Goal: Task Accomplishment & Management: Manage account settings

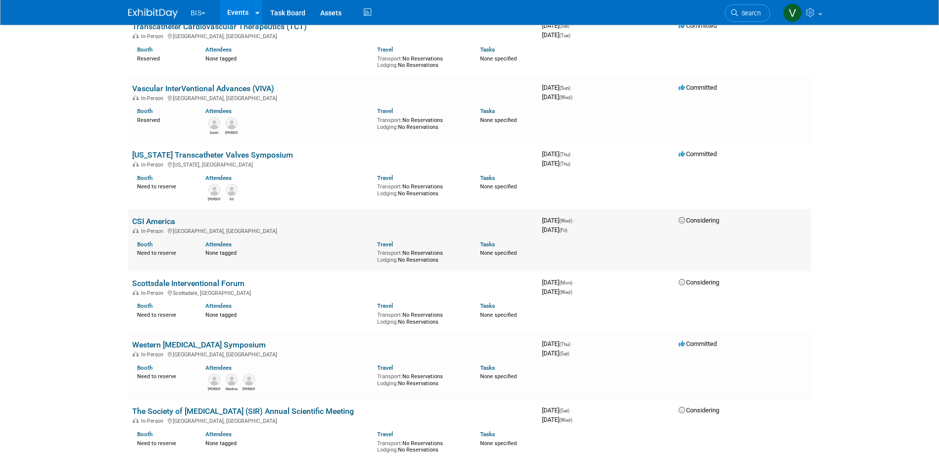
scroll to position [693, 0]
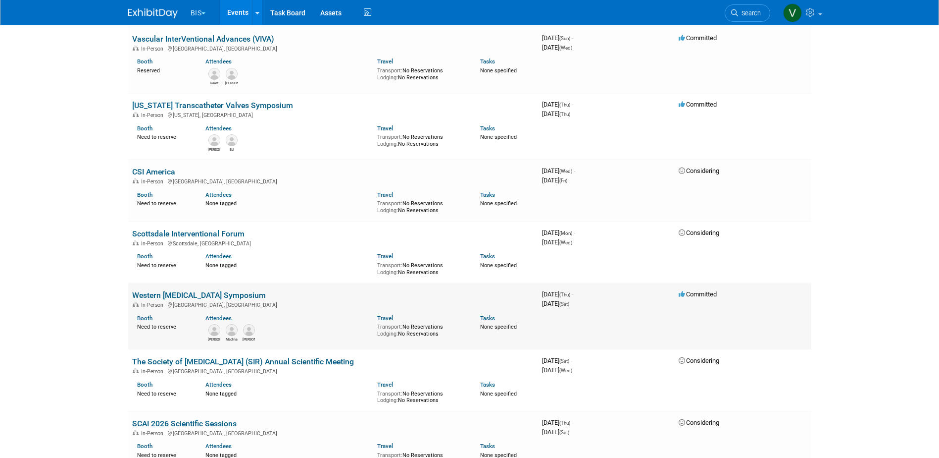
click at [249, 291] on link "Western [MEDICAL_DATA] Symposium" at bounding box center [199, 294] width 134 height 9
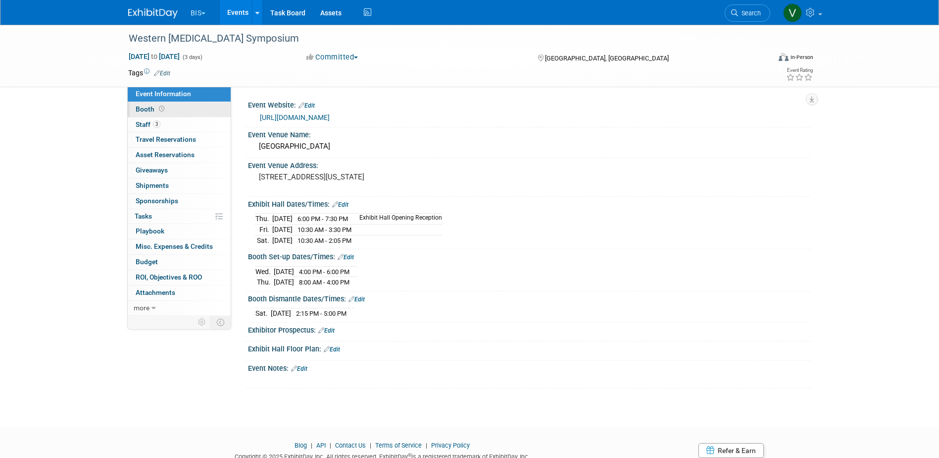
click at [157, 109] on span at bounding box center [161, 108] width 9 height 7
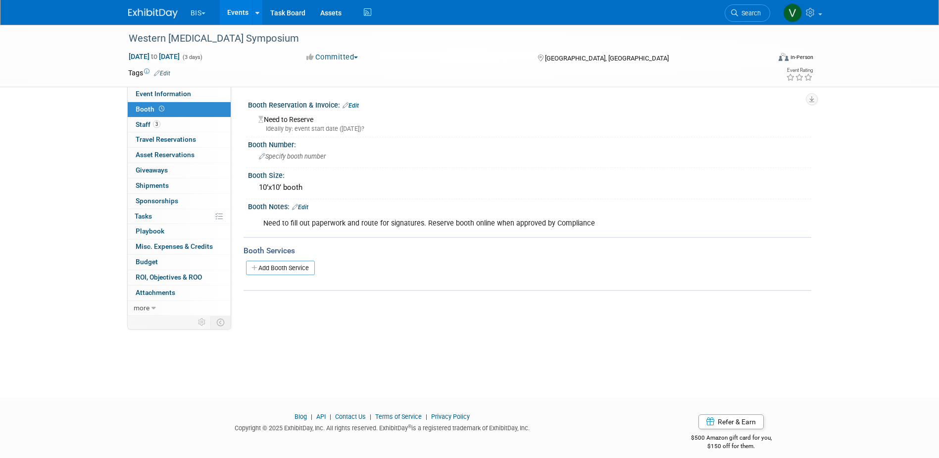
click at [475, 221] on div "Need to fill out paperwork and route for signatures. Reserve booth online when …" at bounding box center [480, 223] width 446 height 20
click at [304, 207] on link "Edit" at bounding box center [300, 207] width 16 height 7
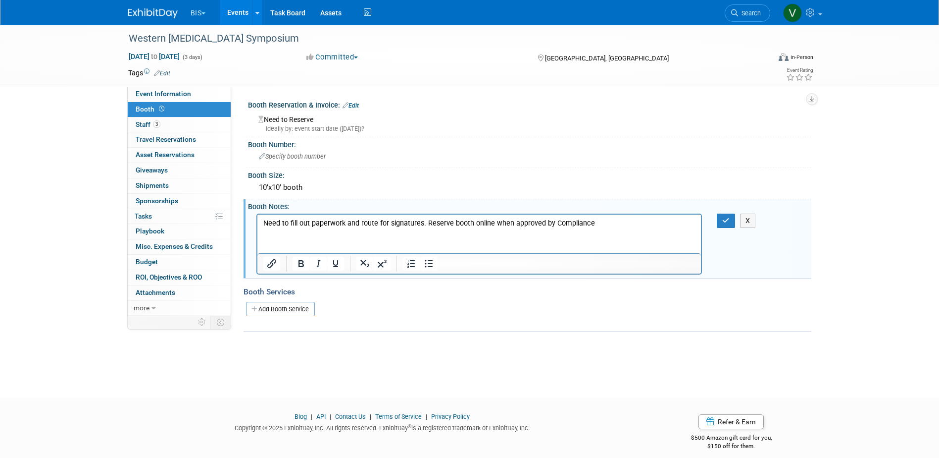
click at [398, 221] on p "Need to fill out paperwork and route for signatures. Reserve booth online when …" at bounding box center [479, 223] width 433 height 10
click at [725, 218] on icon "button" at bounding box center [726, 220] width 7 height 7
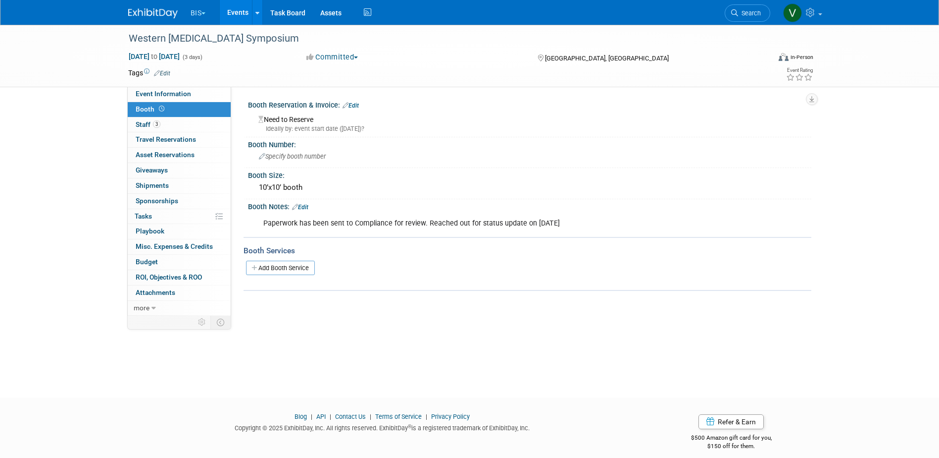
click at [240, 7] on link "Events" at bounding box center [238, 12] width 36 height 25
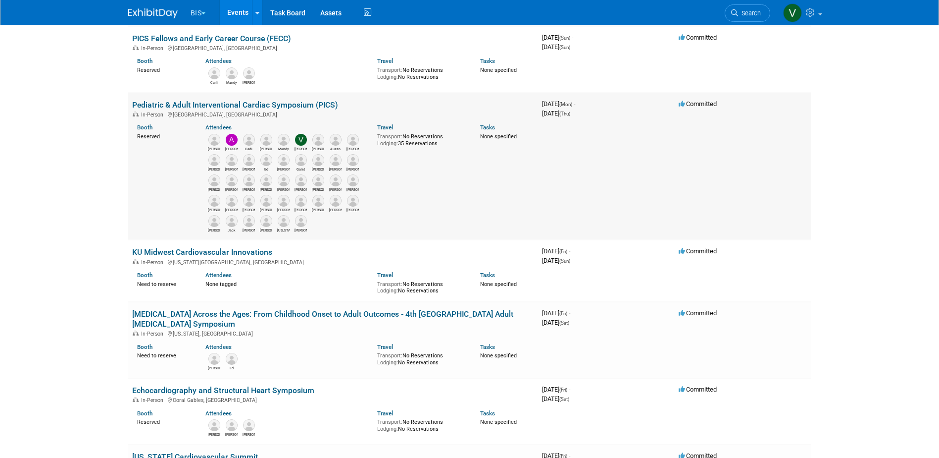
scroll to position [149, 0]
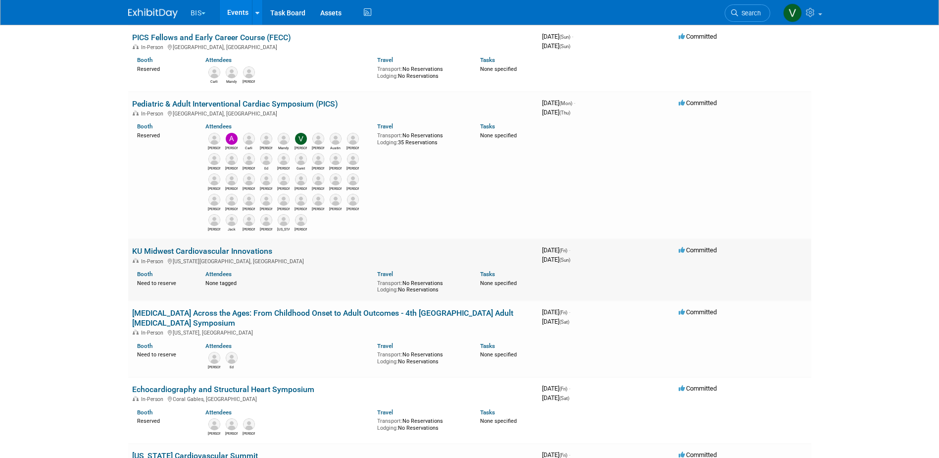
click at [244, 250] on link "KU Midwest Cardiovascular Innovations" at bounding box center [202, 250] width 140 height 9
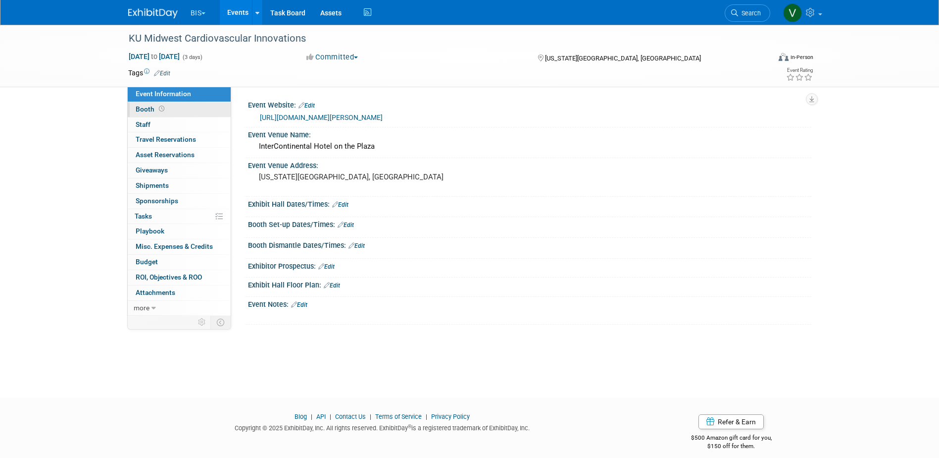
click at [159, 109] on icon at bounding box center [161, 108] width 5 height 5
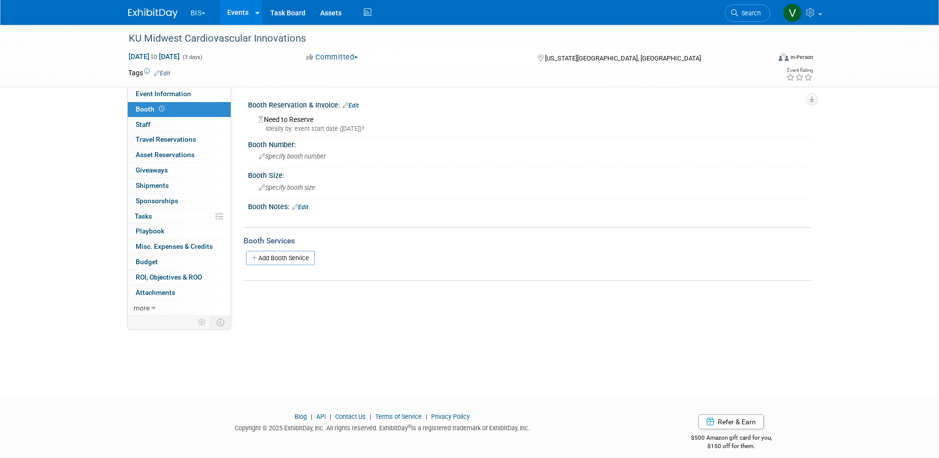
click at [307, 204] on link "Edit" at bounding box center [300, 207] width 16 height 7
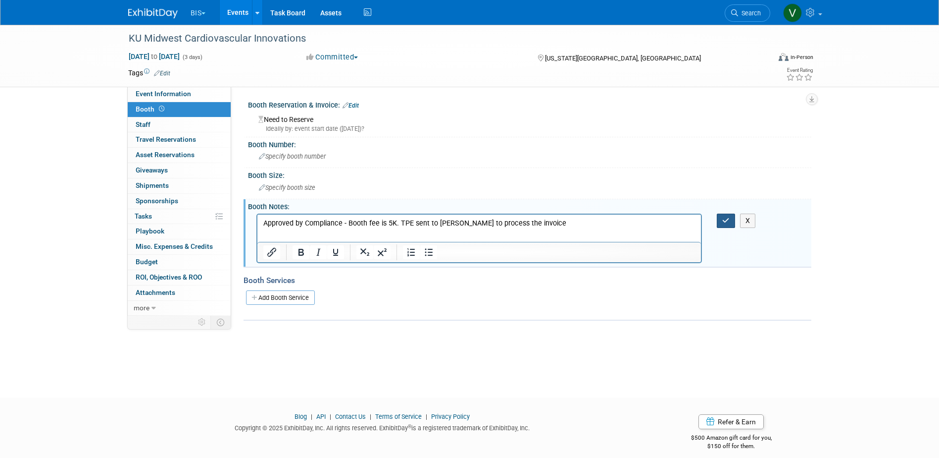
click at [732, 216] on button "button" at bounding box center [726, 220] width 18 height 14
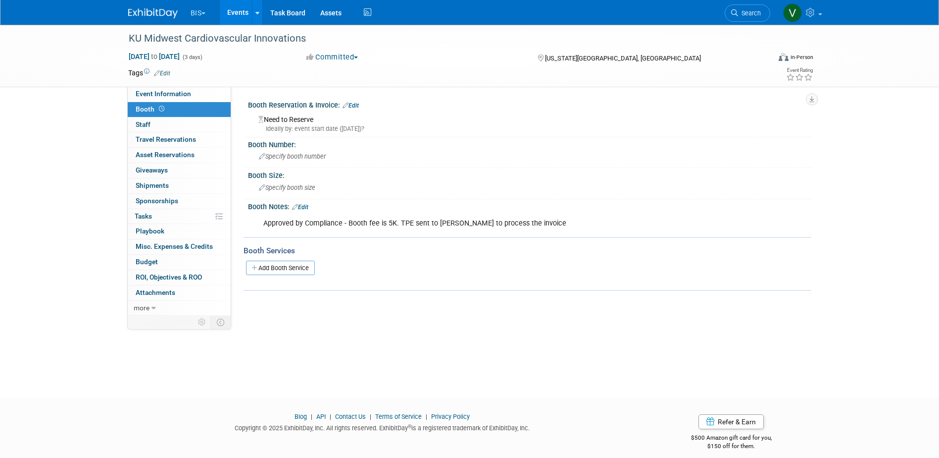
click at [236, 7] on link "Events" at bounding box center [238, 12] width 36 height 25
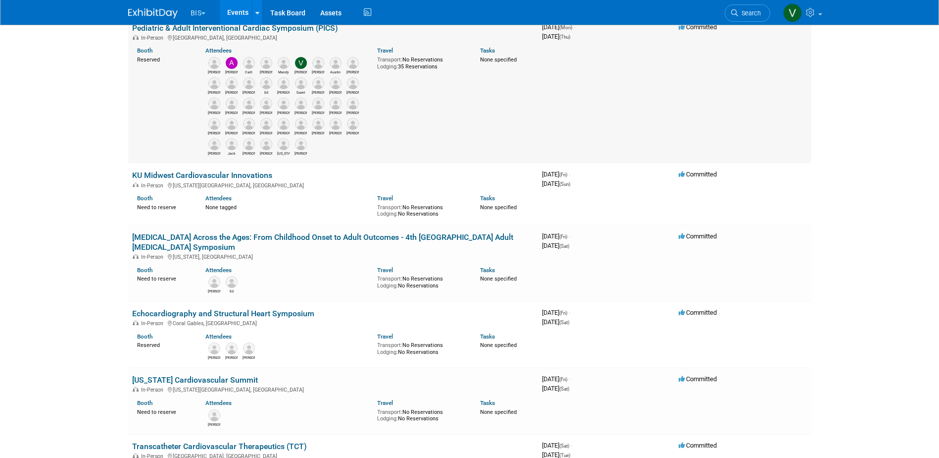
scroll to position [248, 0]
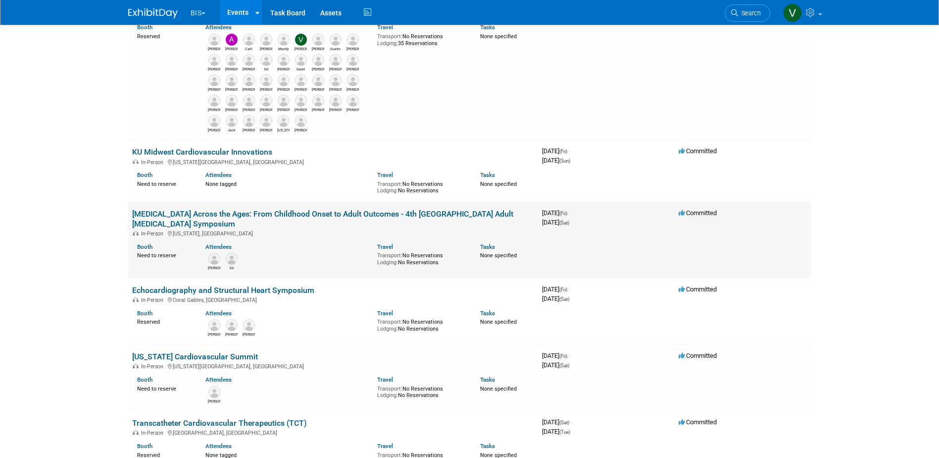
click at [298, 212] on link "[MEDICAL_DATA] Across the Ages: From Childhood Onset to Adult Outcomes - 4th [G…" at bounding box center [322, 218] width 381 height 19
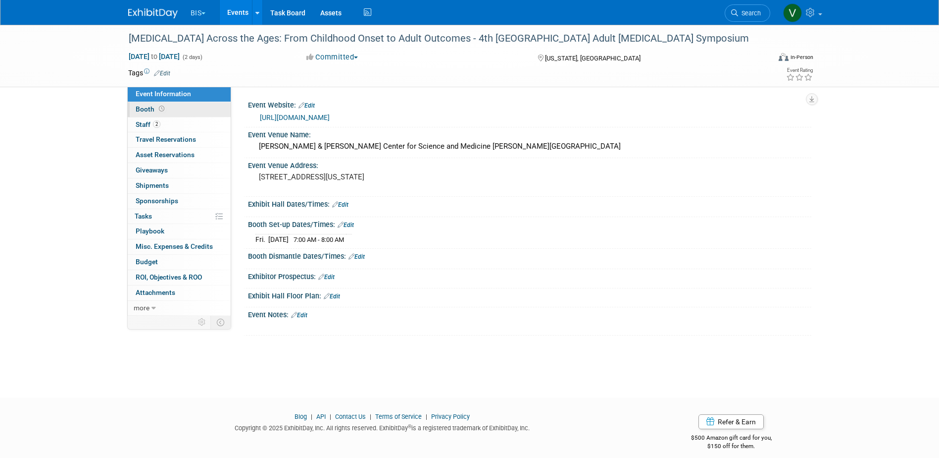
click at [148, 108] on span "Booth" at bounding box center [151, 109] width 31 height 8
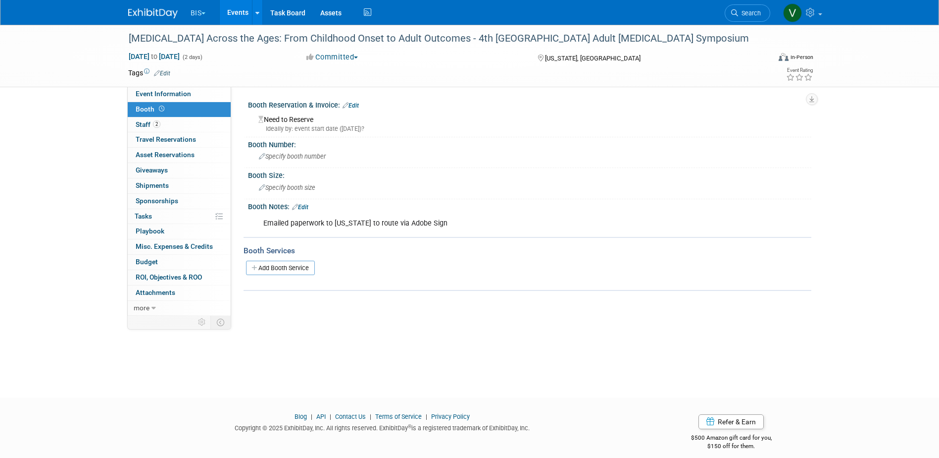
click at [243, 12] on link "Events" at bounding box center [238, 12] width 36 height 25
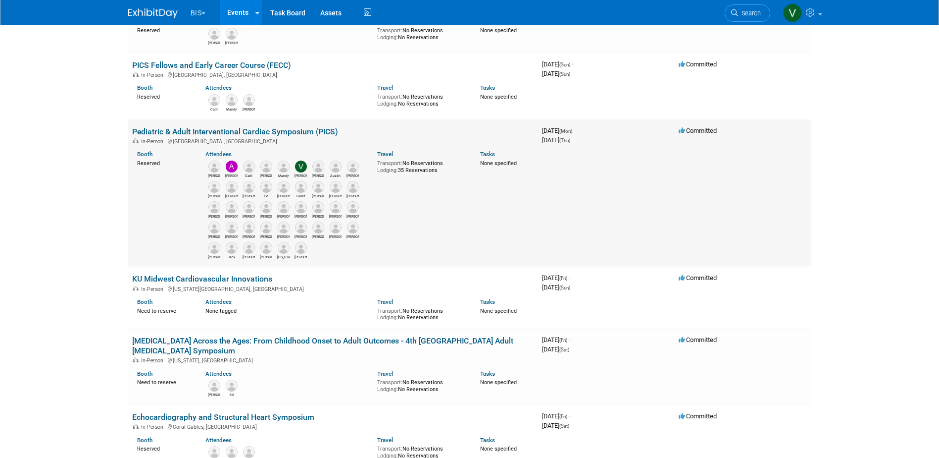
scroll to position [194, 0]
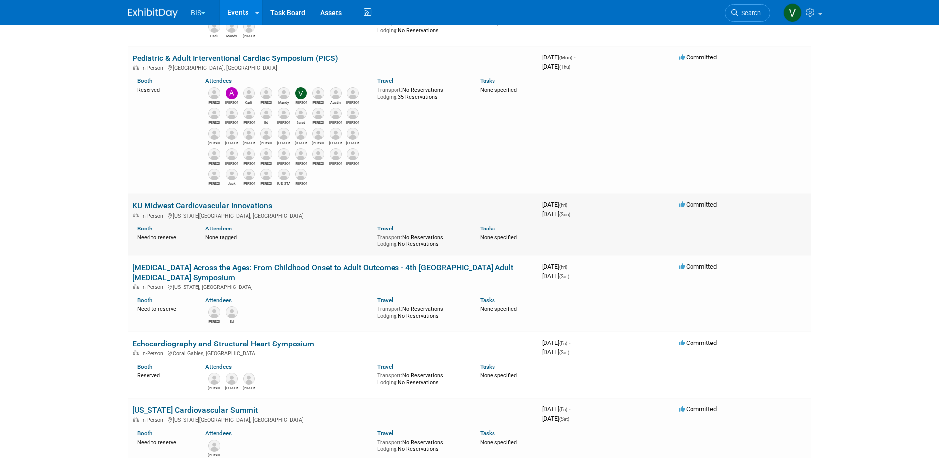
click at [227, 207] on link "KU Midwest Cardiovascular Innovations" at bounding box center [202, 205] width 140 height 9
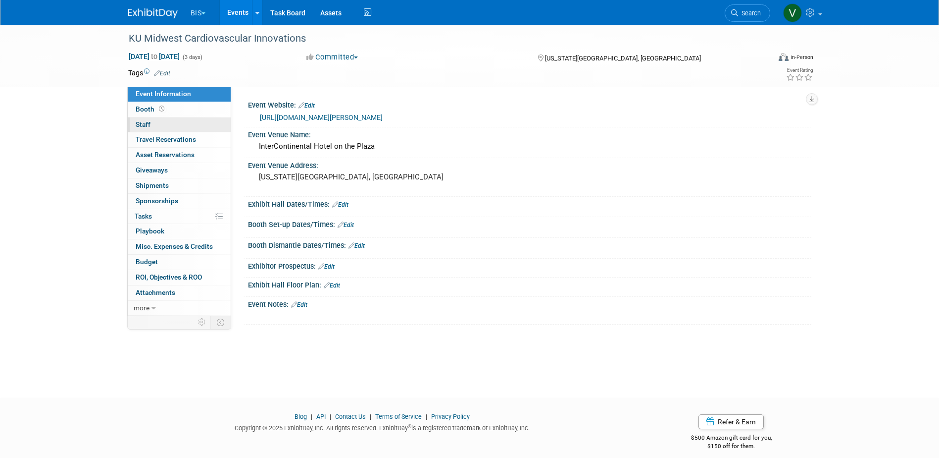
click at [143, 125] on span "Staff 0" at bounding box center [143, 124] width 15 height 8
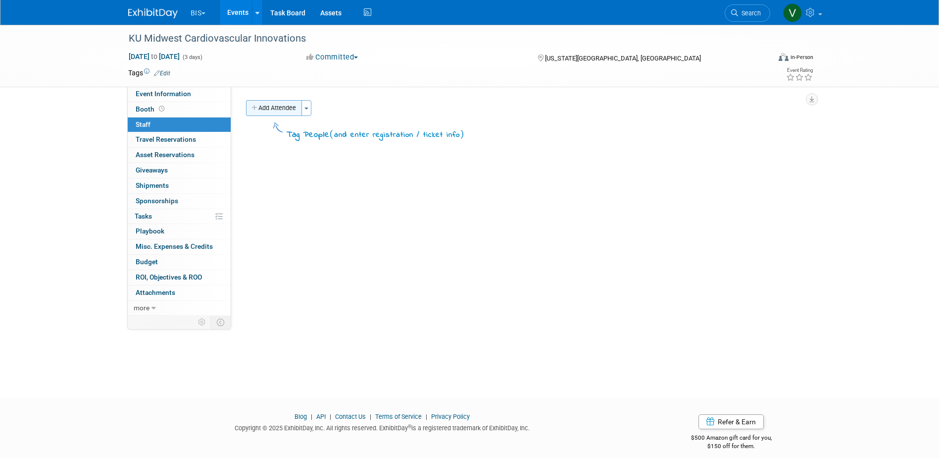
click at [267, 107] on button "Add Attendee" at bounding box center [274, 108] width 56 height 16
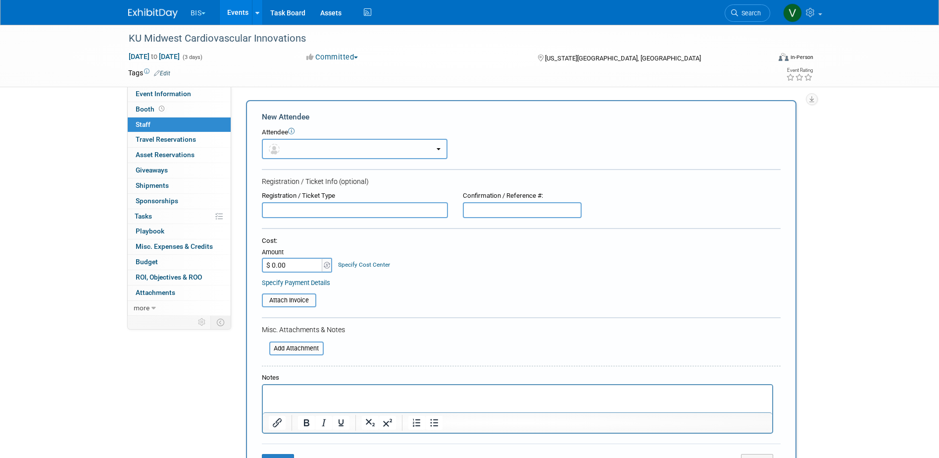
click at [283, 143] on button "button" at bounding box center [355, 149] width 186 height 20
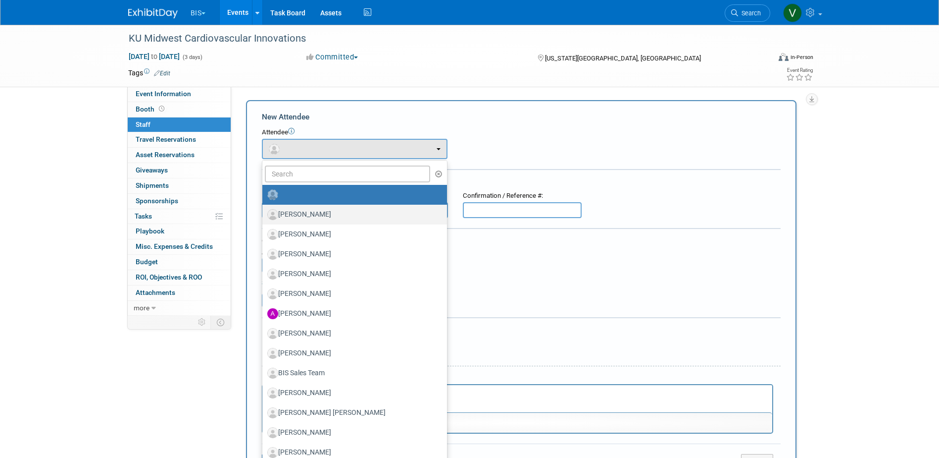
click at [320, 210] on label "[PERSON_NAME]" at bounding box center [352, 215] width 170 height 16
click at [264, 210] on input "[PERSON_NAME]" at bounding box center [261, 213] width 6 height 6
select select "d04635c9-a5bf-45cb-b1eb-688063a38cf7"
select select "4"
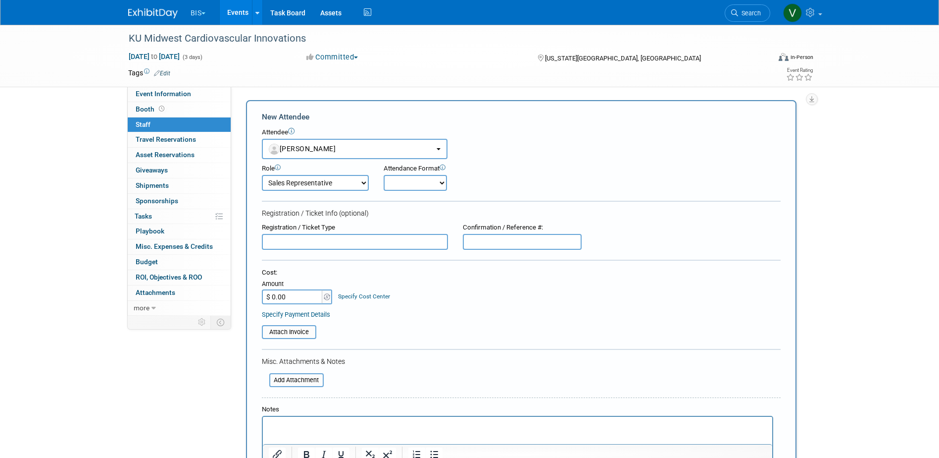
click at [427, 185] on select "Onsite Remote" at bounding box center [415, 183] width 63 height 16
select select "1"
click at [384, 175] on select "Onsite Remote" at bounding box center [415, 183] width 63 height 16
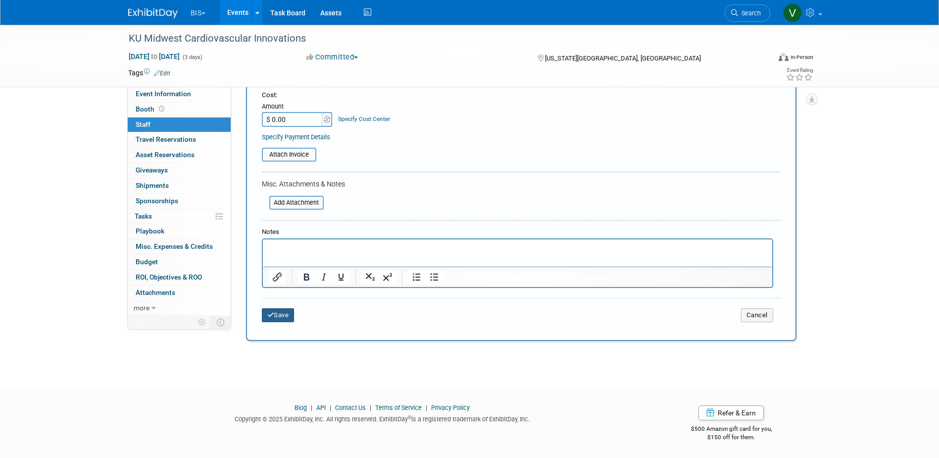
click at [282, 312] on button "Save" at bounding box center [278, 315] width 33 height 14
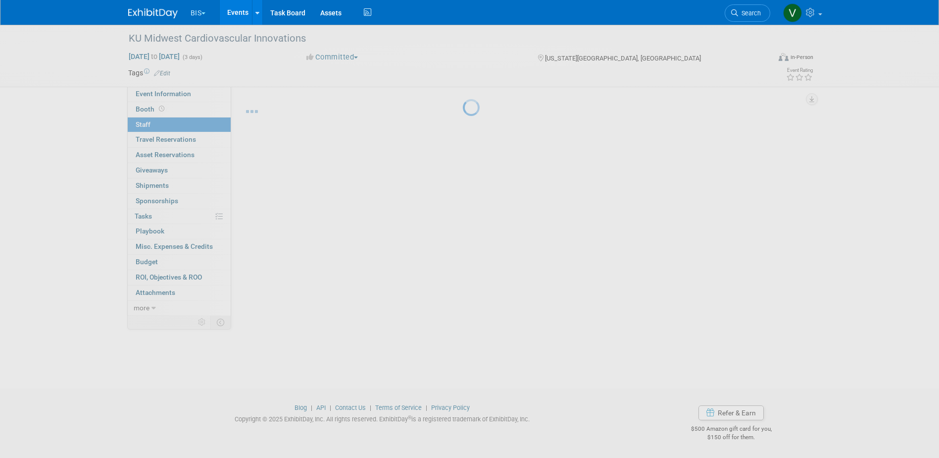
scroll to position [9, 0]
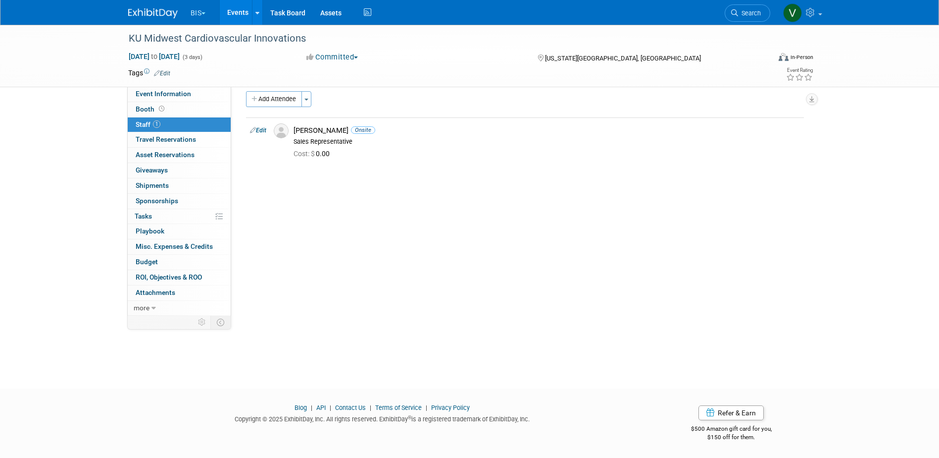
click at [237, 9] on link "Events" at bounding box center [238, 12] width 36 height 25
